Goal: Task Accomplishment & Management: Use online tool/utility

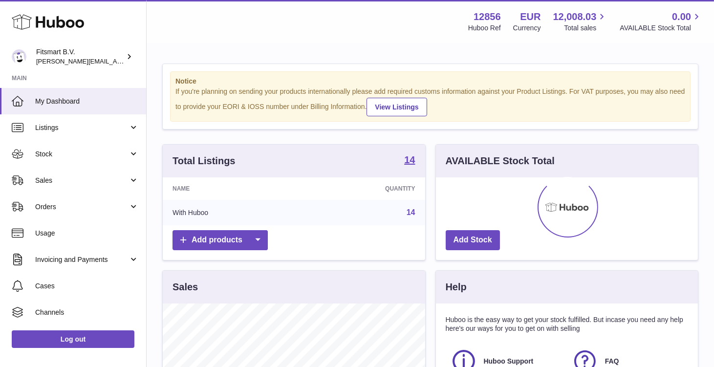
scroll to position [152, 262]
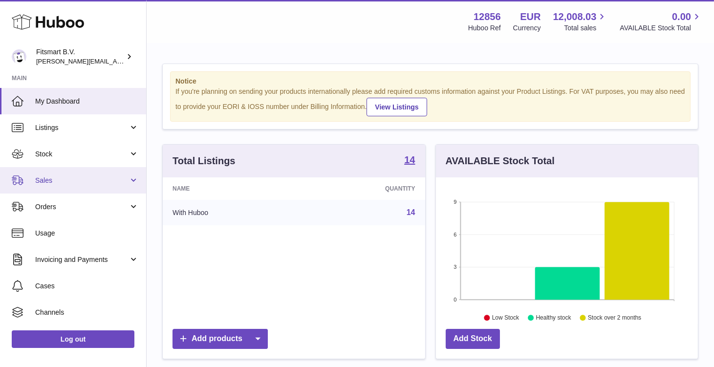
click at [50, 172] on link "Sales" at bounding box center [73, 180] width 146 height 26
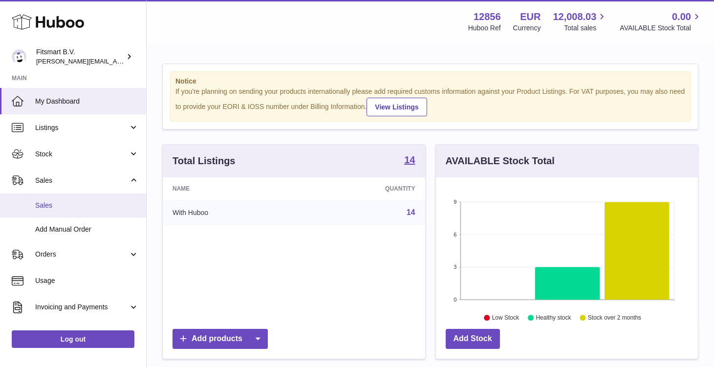
click at [78, 203] on span "Sales" at bounding box center [87, 205] width 104 height 9
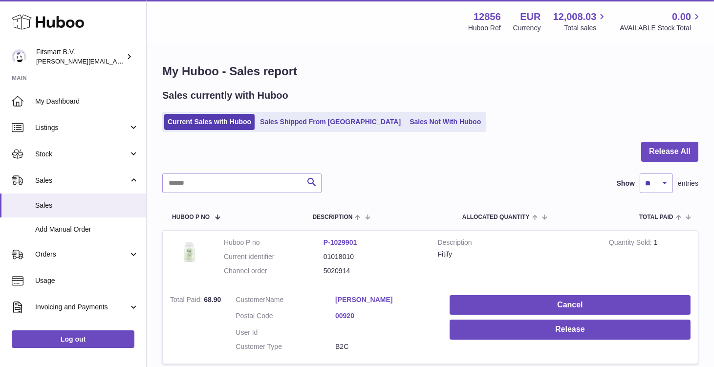
click at [201, 123] on link "Current Sales with Huboo" at bounding box center [209, 122] width 90 height 16
click at [652, 152] on button "Release All" at bounding box center [669, 152] width 57 height 20
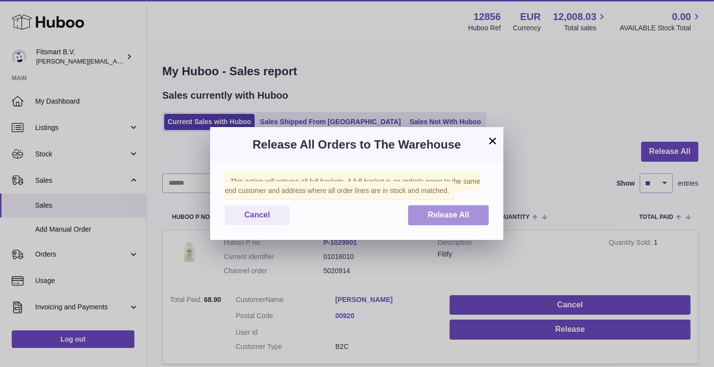
click at [443, 216] on span "Release All" at bounding box center [448, 214] width 42 height 8
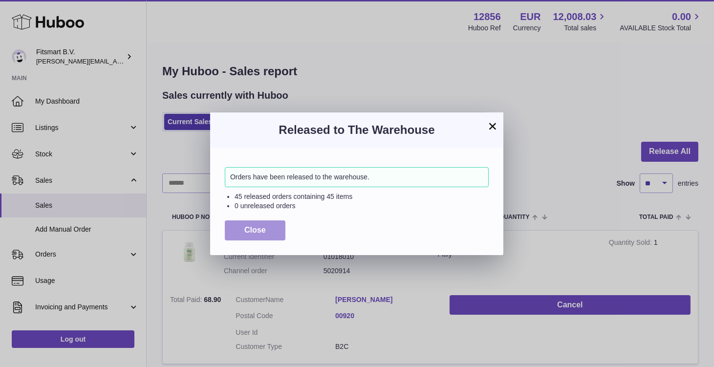
click at [270, 222] on button "Close" at bounding box center [255, 230] width 61 height 20
